Goal: Task Accomplishment & Management: Use online tool/utility

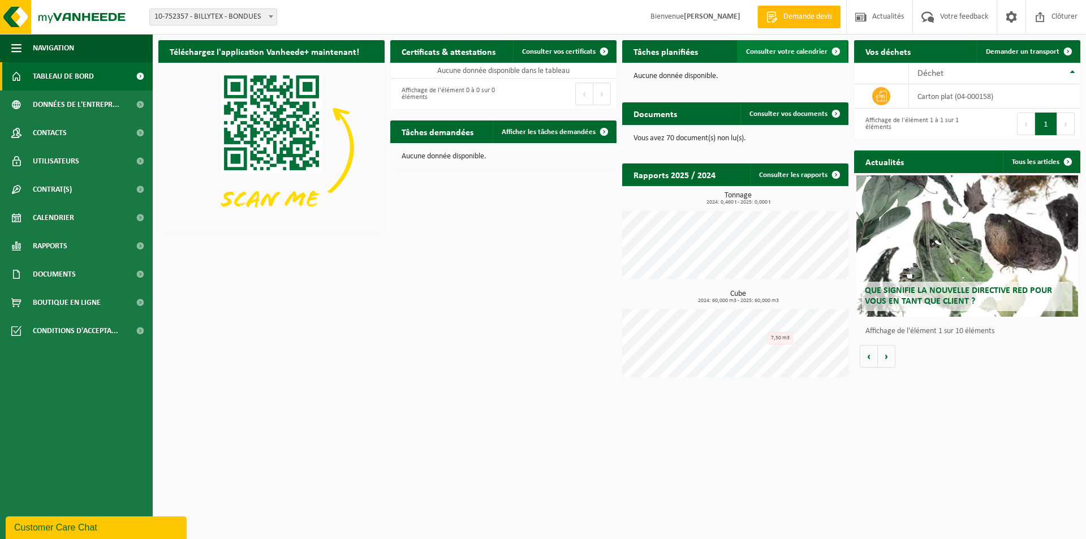
click at [807, 49] on span "Consulter votre calendrier" at bounding box center [786, 51] width 81 height 7
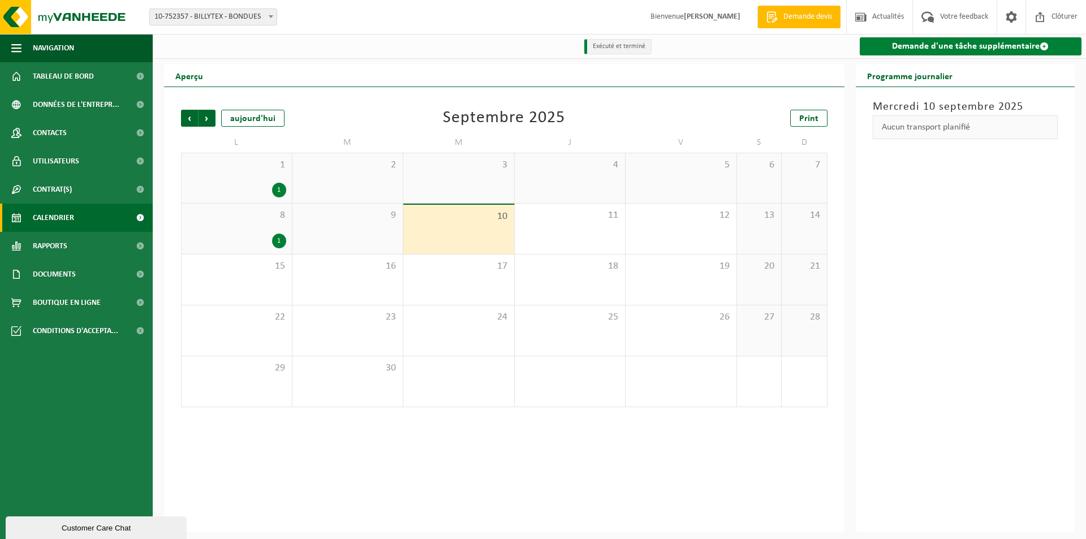
click at [984, 50] on link "Demande d'une tâche supplémentaire" at bounding box center [971, 46] width 222 height 18
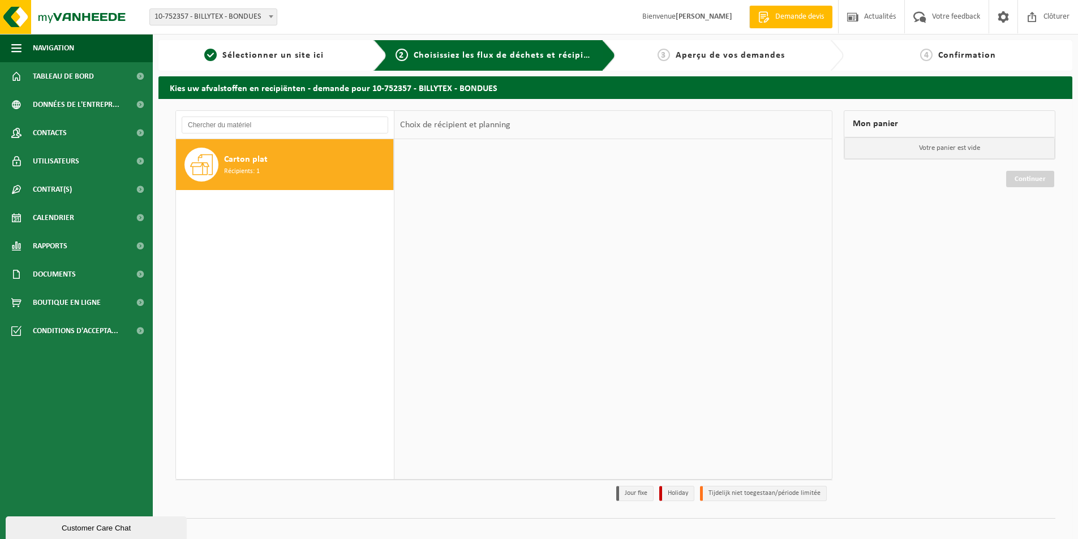
click at [265, 164] on span "Carton plat" at bounding box center [246, 160] width 44 height 14
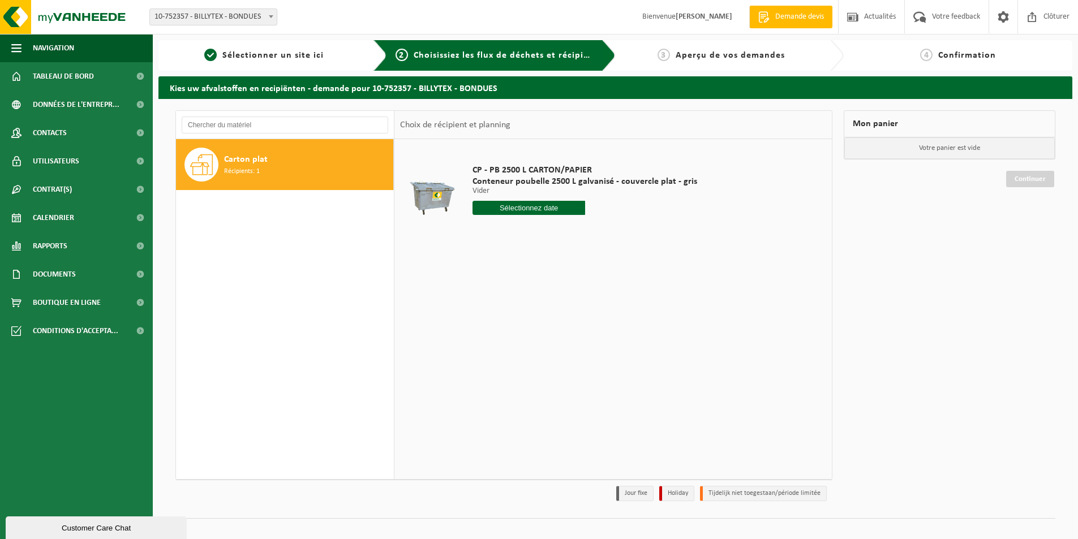
click at [548, 210] on input "text" at bounding box center [528, 208] width 113 height 14
click at [489, 311] on div "15" at bounding box center [483, 308] width 20 height 18
type input "à partir de [DATE]"
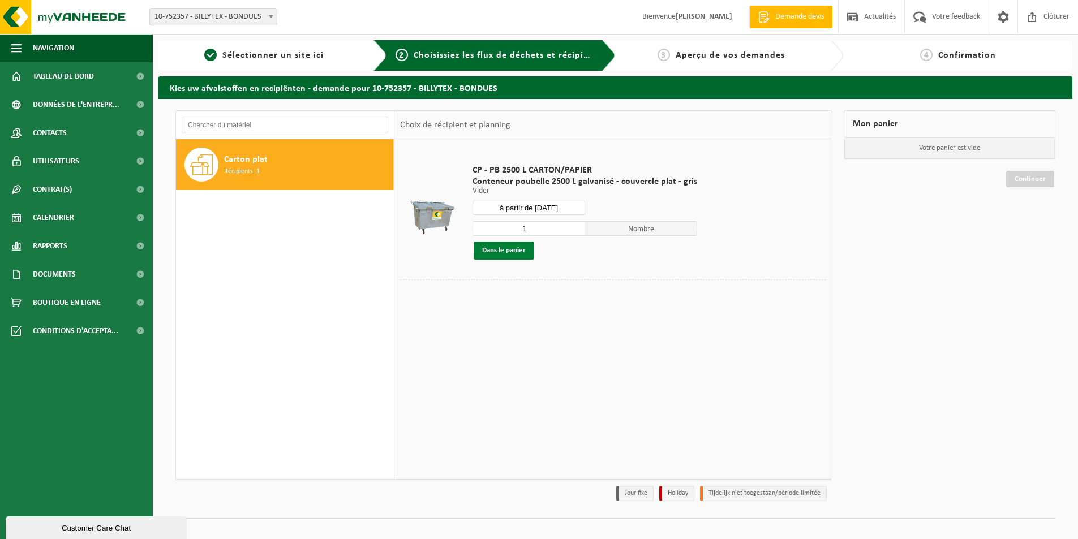
click at [519, 250] on button "Dans le panier" at bounding box center [504, 251] width 61 height 18
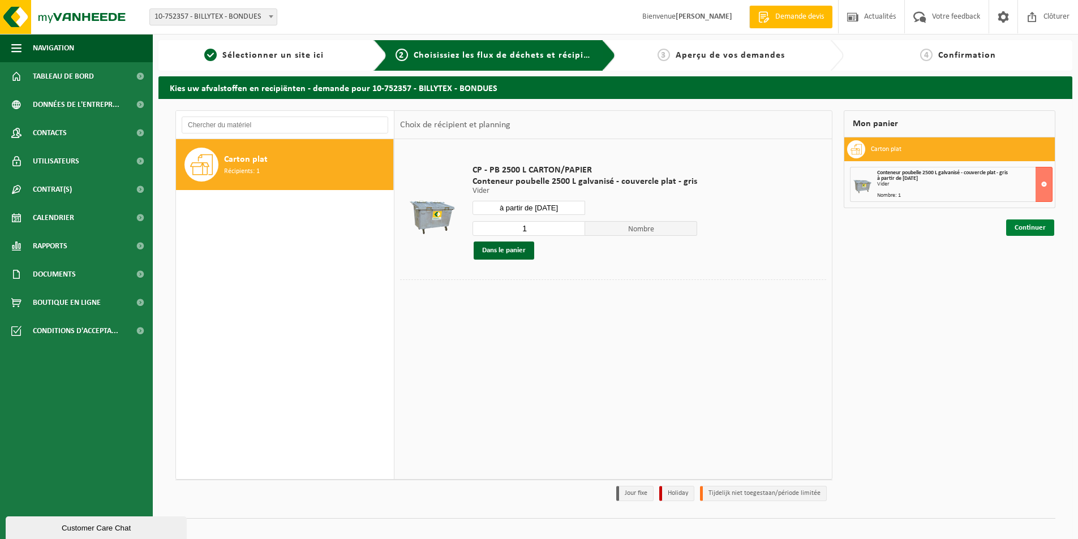
click at [1046, 230] on link "Continuer" at bounding box center [1030, 228] width 48 height 16
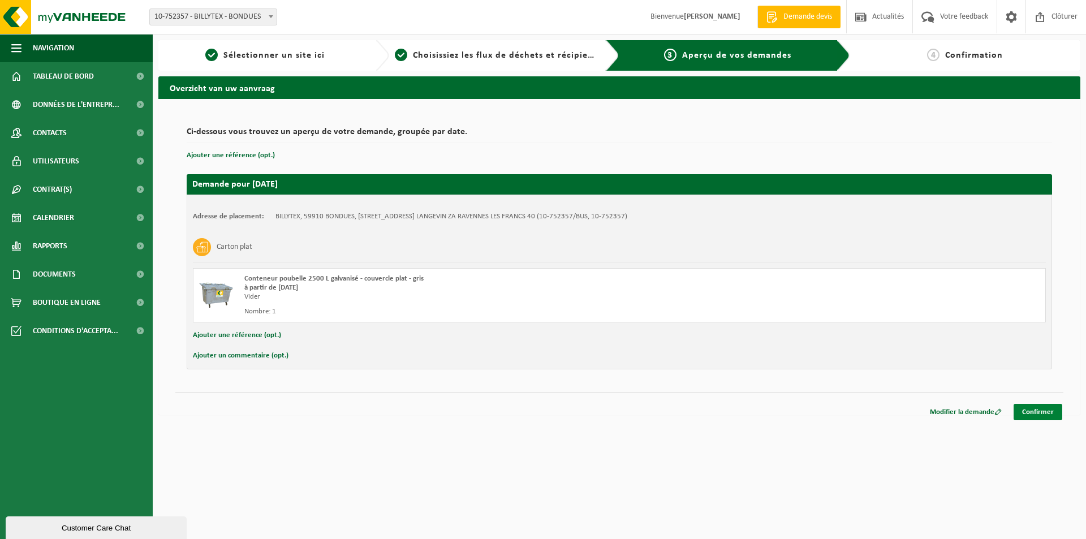
click at [1043, 407] on link "Confirmer" at bounding box center [1038, 412] width 49 height 16
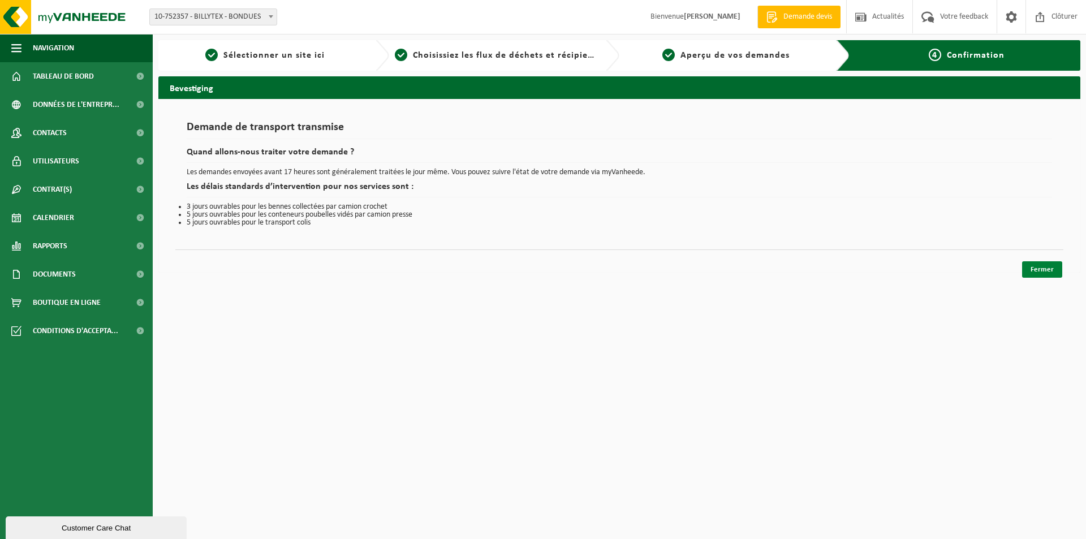
click at [1057, 267] on link "Fermer" at bounding box center [1042, 269] width 40 height 16
